Goal: Navigation & Orientation: Find specific page/section

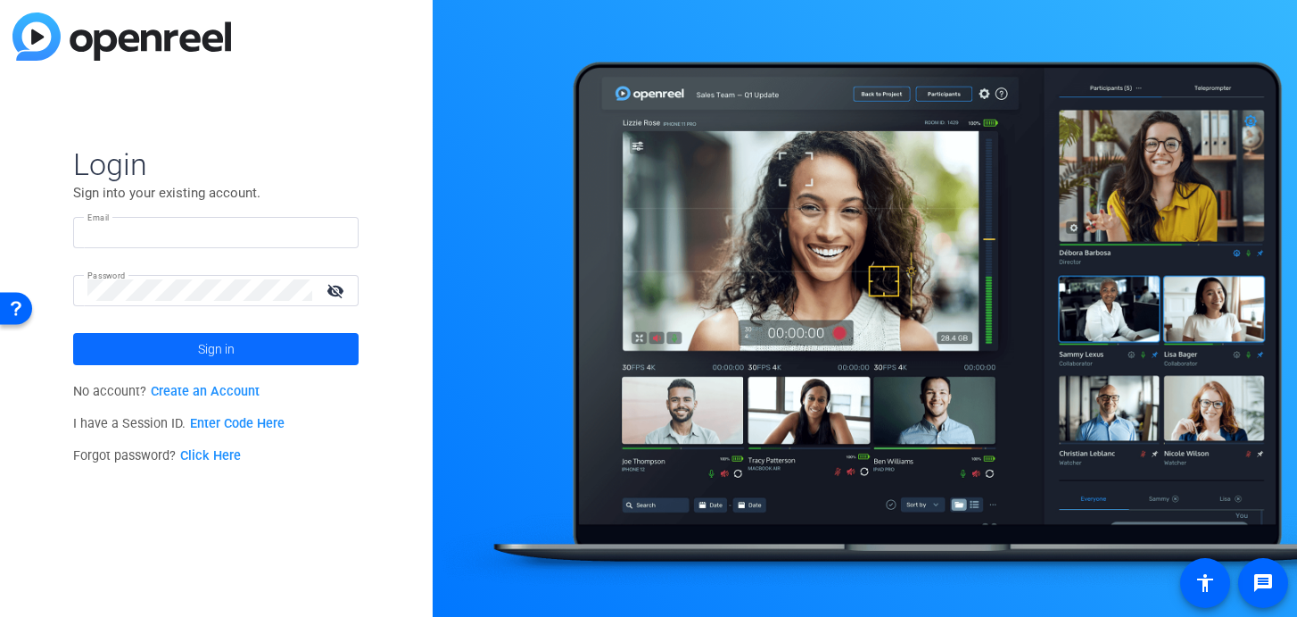
type input "[EMAIL_ADDRESS][DOMAIN_NAME]"
click at [287, 338] on span at bounding box center [216, 348] width 286 height 43
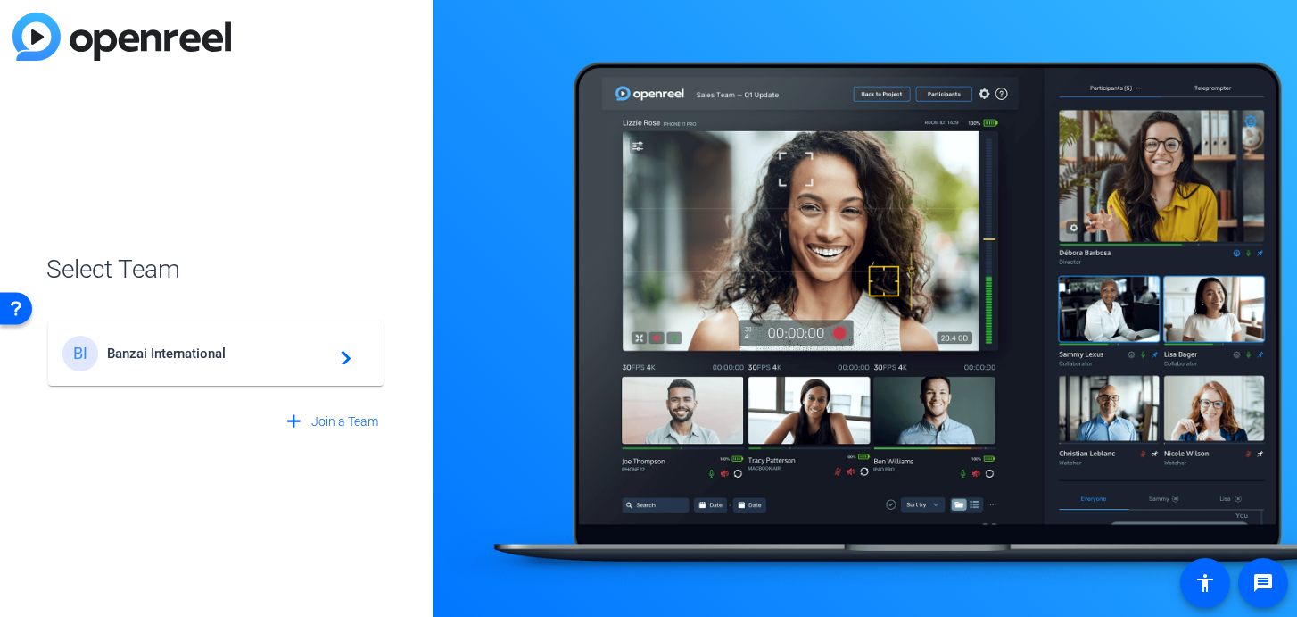
click at [321, 355] on span "Banzai International" at bounding box center [218, 353] width 223 height 16
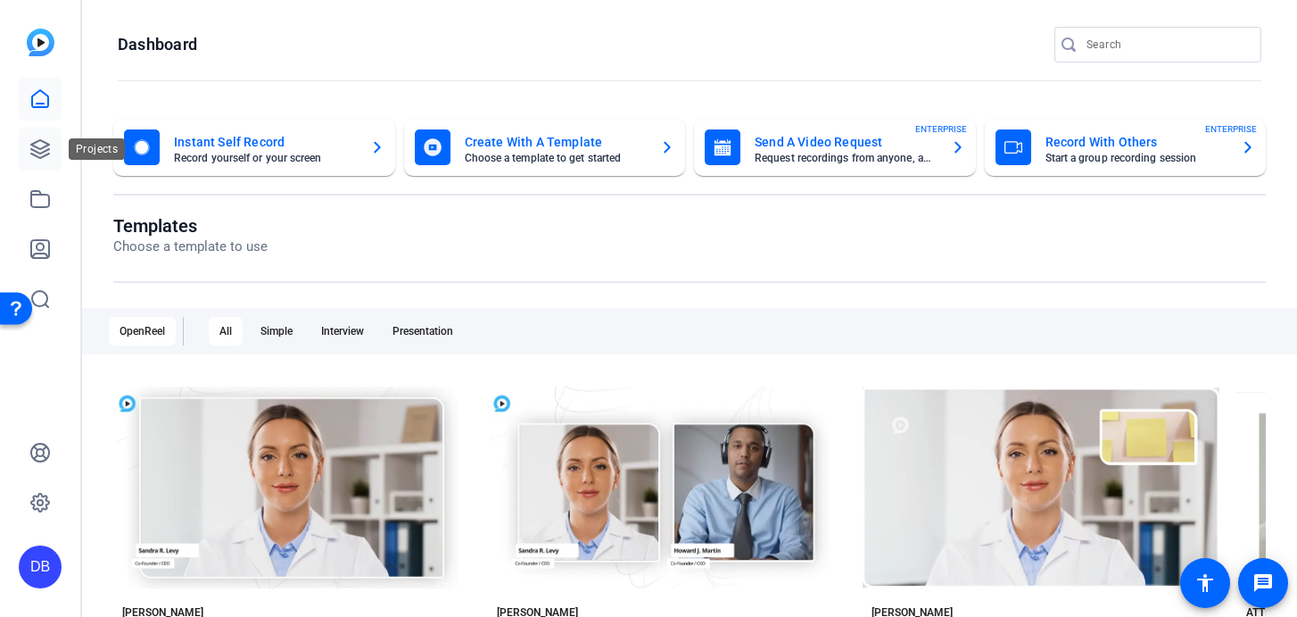
click at [54, 146] on link at bounding box center [40, 149] width 43 height 43
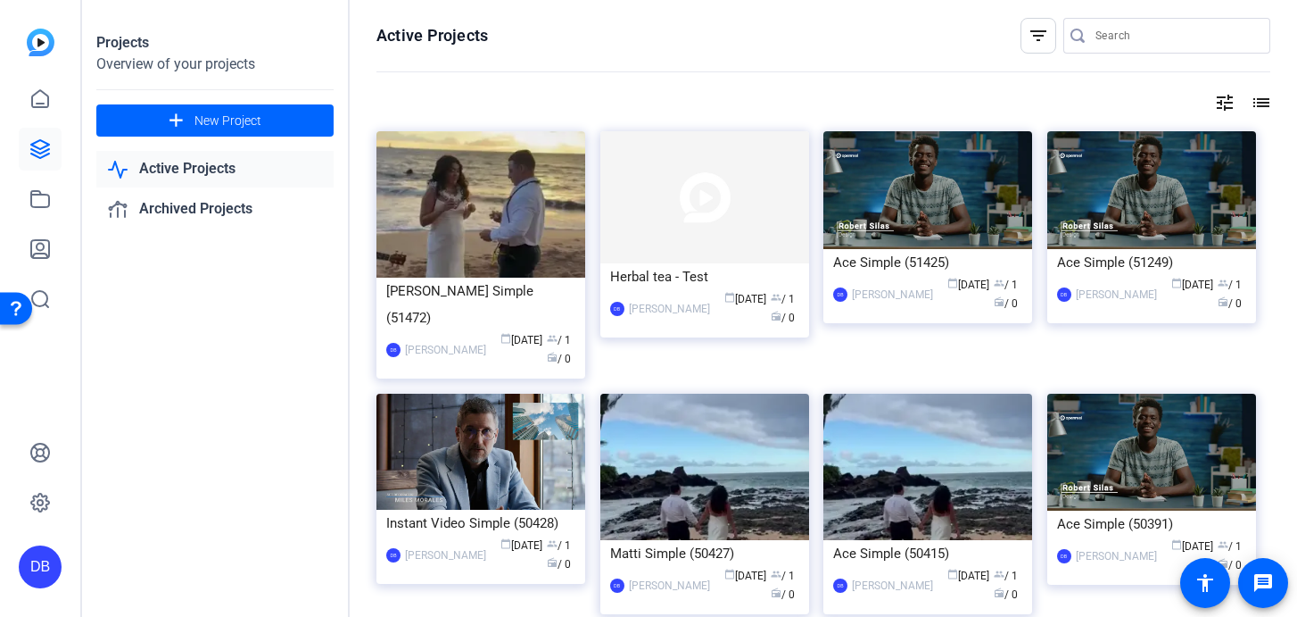
click at [183, 175] on link "Active Projects" at bounding box center [214, 169] width 237 height 37
click at [39, 102] on icon at bounding box center [39, 98] width 21 height 21
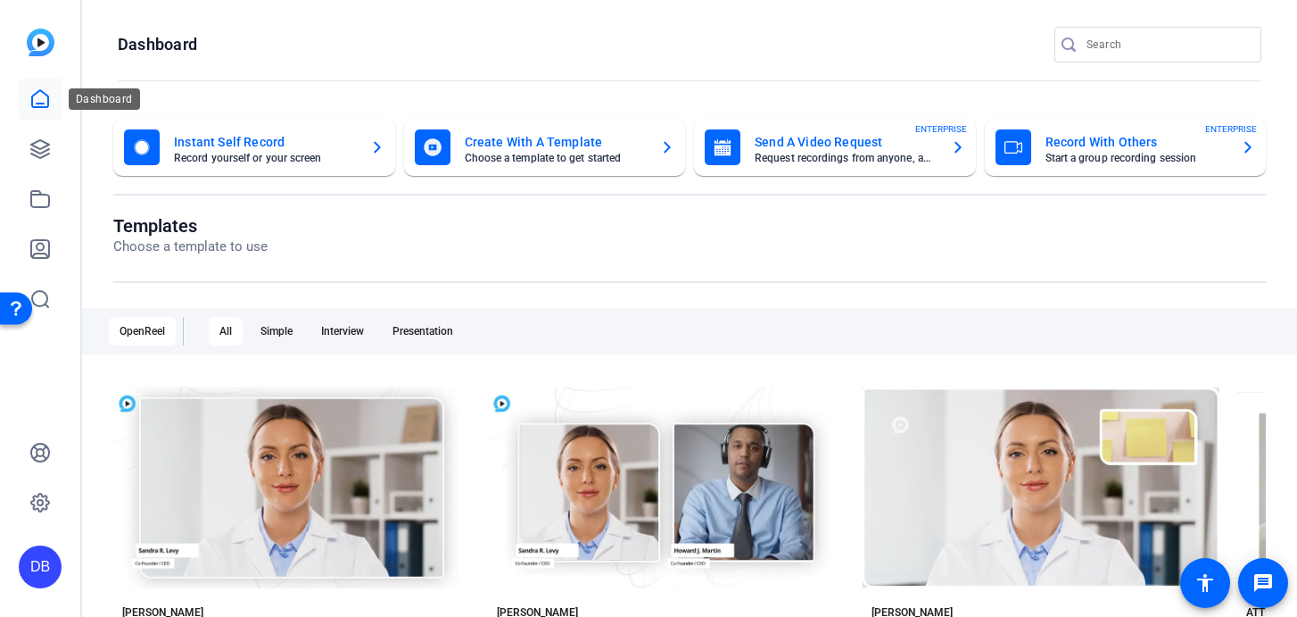
click at [46, 104] on icon at bounding box center [39, 98] width 21 height 21
